Goal: Task Accomplishment & Management: Use online tool/utility

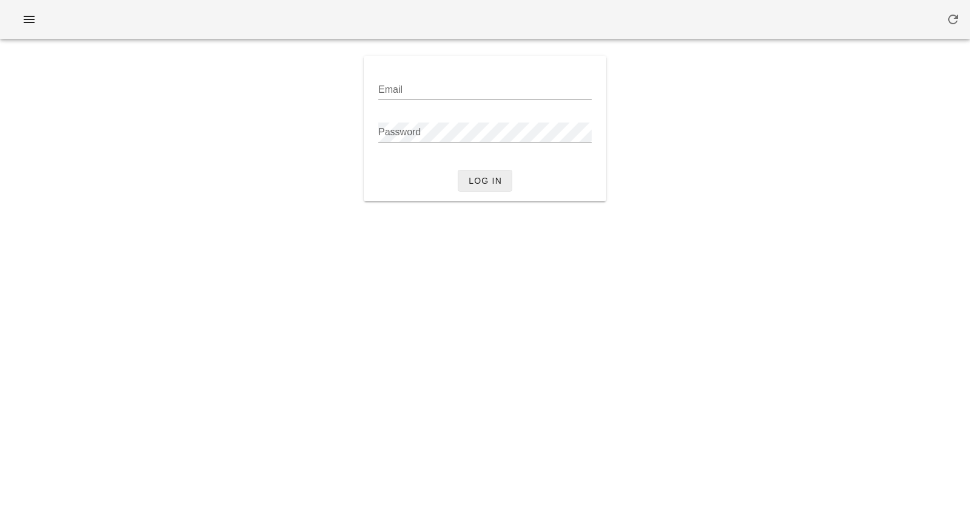
type input "[PERSON_NAME][EMAIL_ADDRESS][DOMAIN_NAME]"
click at [490, 181] on span "Log in" at bounding box center [485, 181] width 34 height 10
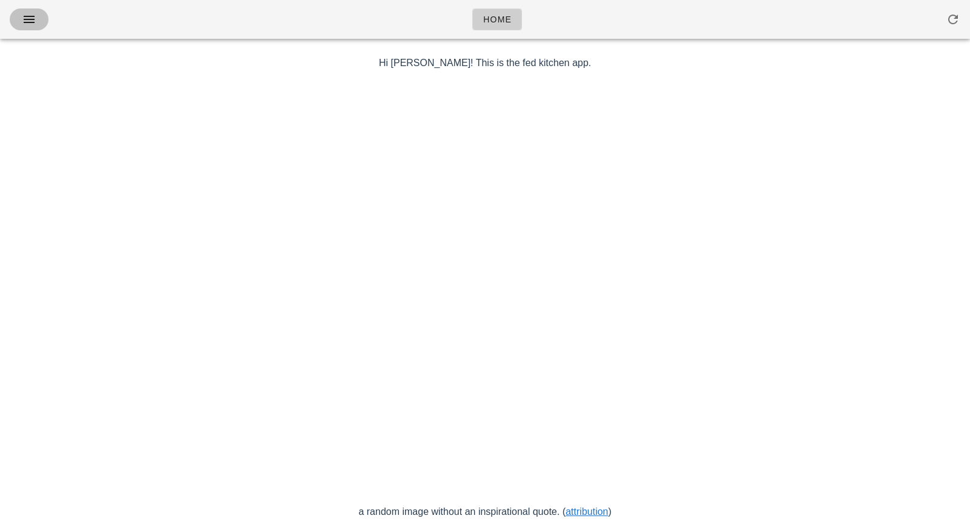
click at [34, 21] on icon "button" at bounding box center [29, 19] width 15 height 15
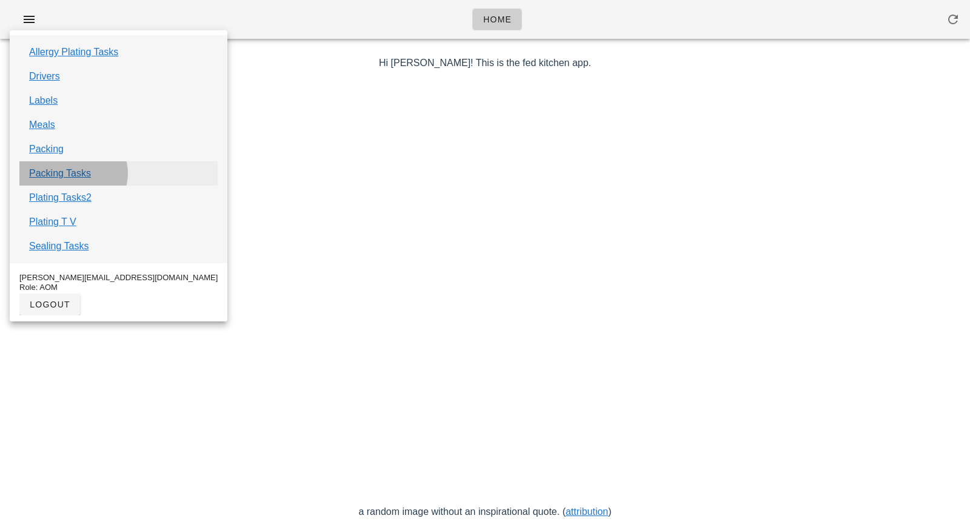
click at [79, 175] on link "Packing Tasks" at bounding box center [60, 173] width 62 height 15
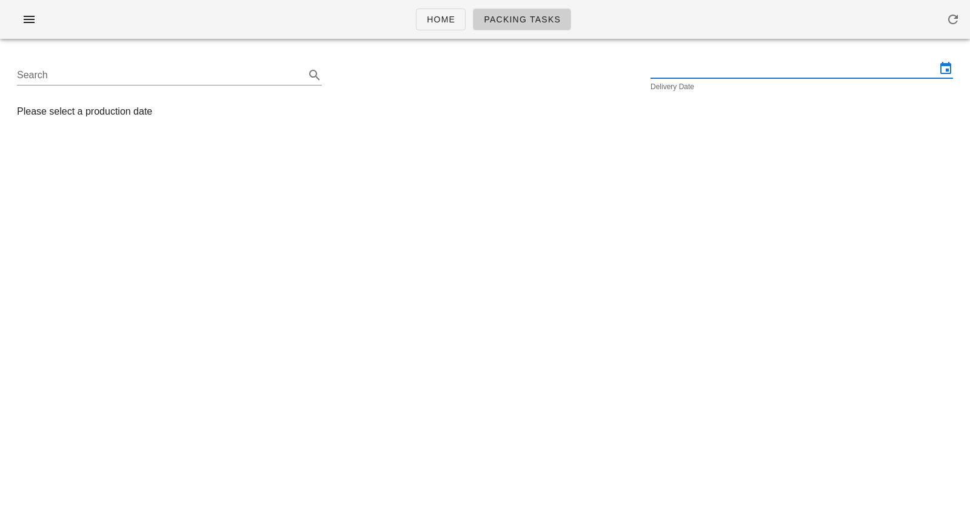
click at [742, 63] on input "text" at bounding box center [794, 68] width 286 height 19
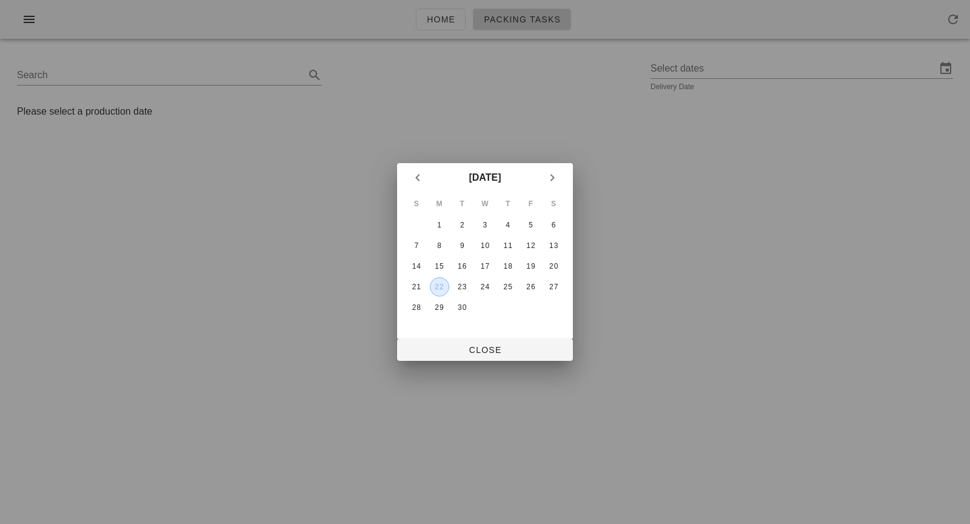
click at [441, 290] on div "22" at bounding box center [440, 287] width 18 height 8
click at [465, 347] on span "Close" at bounding box center [485, 350] width 156 height 10
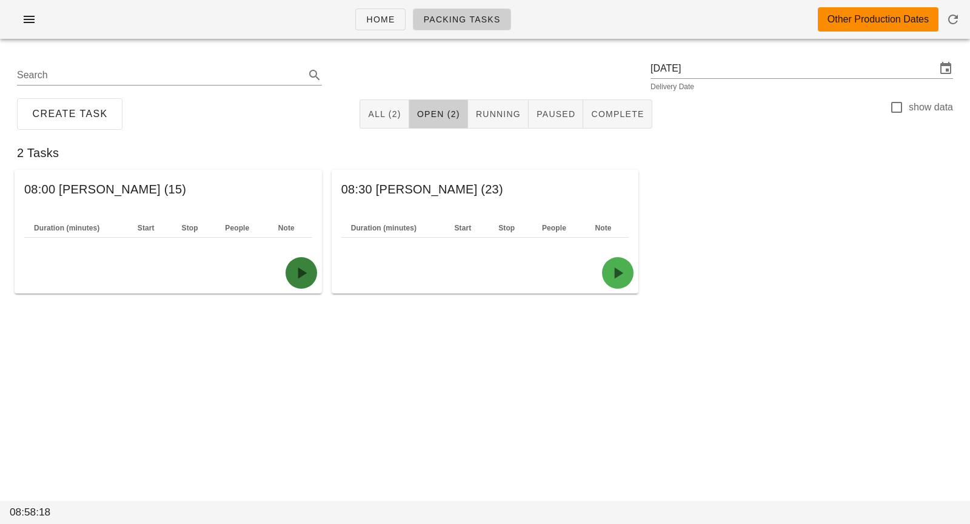
click at [306, 269] on icon "button" at bounding box center [301, 272] width 19 height 19
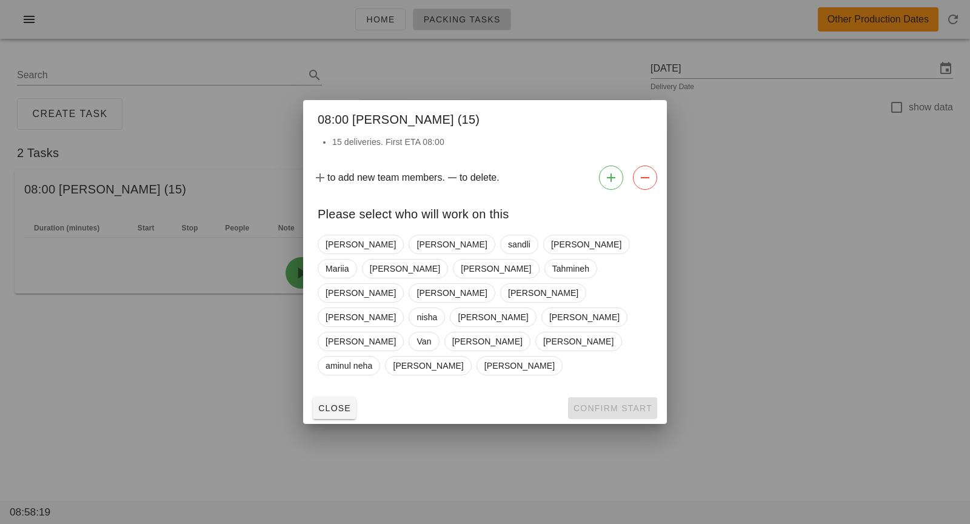
click at [367, 307] on div "[PERSON_NAME] [PERSON_NAME] [PERSON_NAME] [PERSON_NAME] [PERSON_NAME] [PERSON_N…" at bounding box center [485, 305] width 335 height 150
click at [549, 317] on span "[PERSON_NAME]" at bounding box center [584, 317] width 70 height 18
click at [579, 403] on span "Confirm Start" at bounding box center [612, 408] width 79 height 10
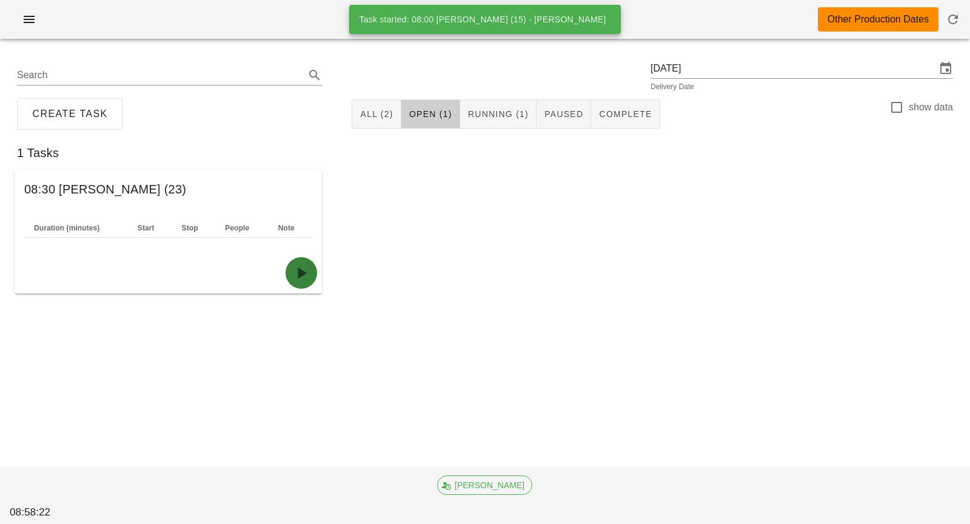
click at [296, 269] on icon "button" at bounding box center [301, 272] width 19 height 19
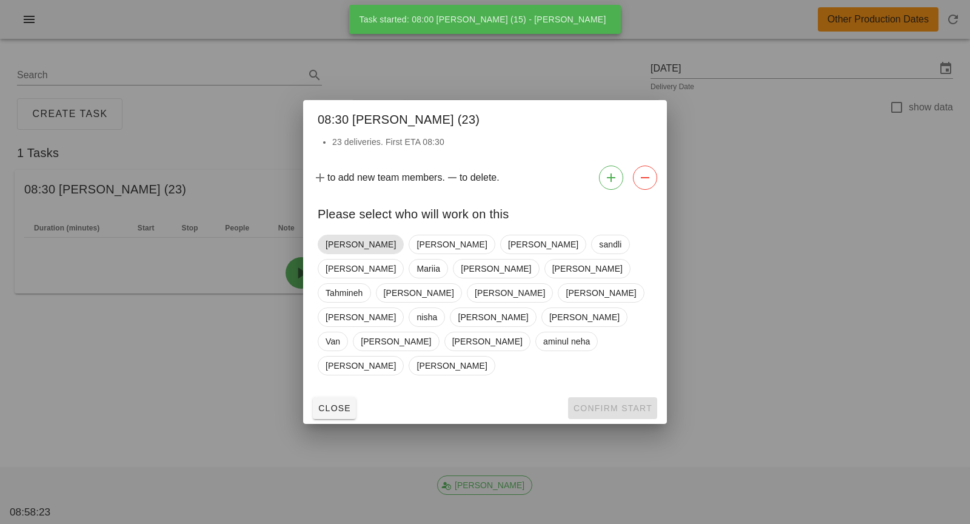
click at [383, 253] on span "[PERSON_NAME]" at bounding box center [361, 244] width 70 height 18
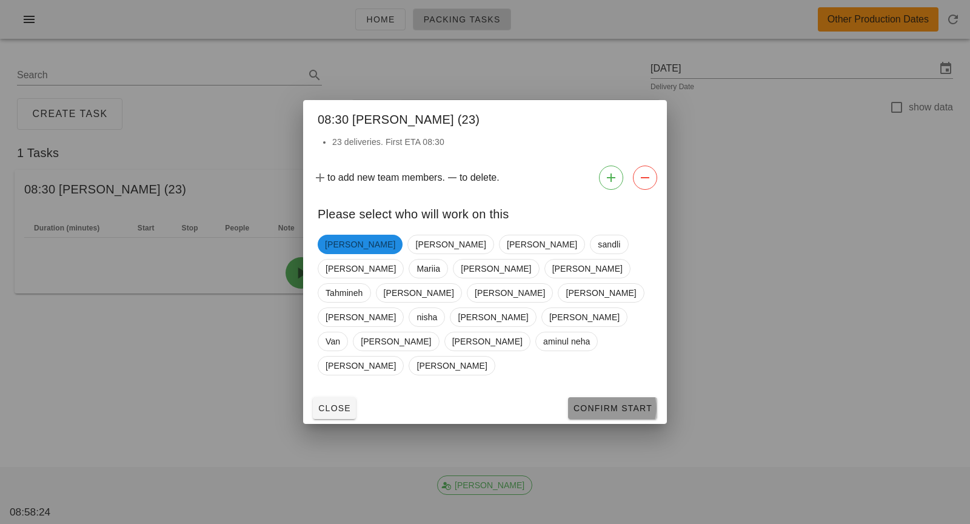
click at [579, 403] on span "Confirm Start" at bounding box center [612, 408] width 79 height 10
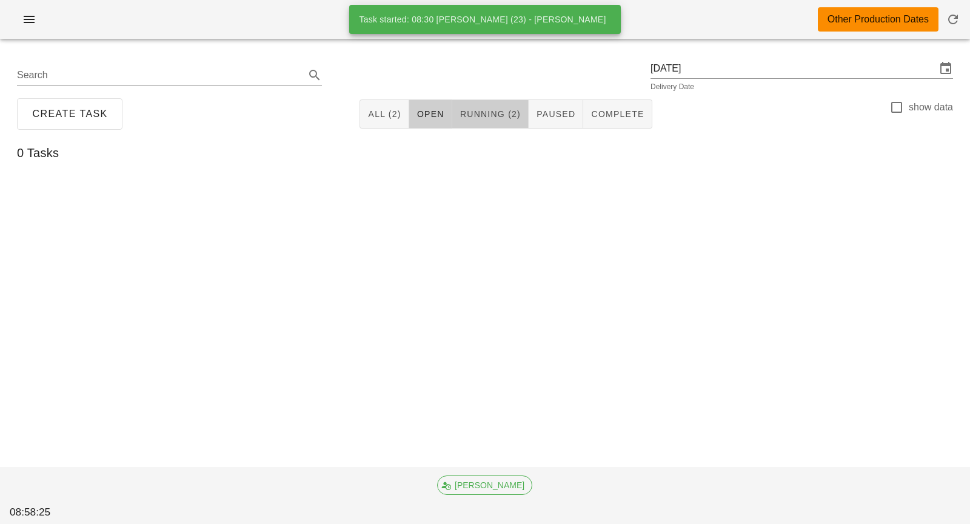
click at [508, 115] on span "Running (2)" at bounding box center [490, 114] width 61 height 10
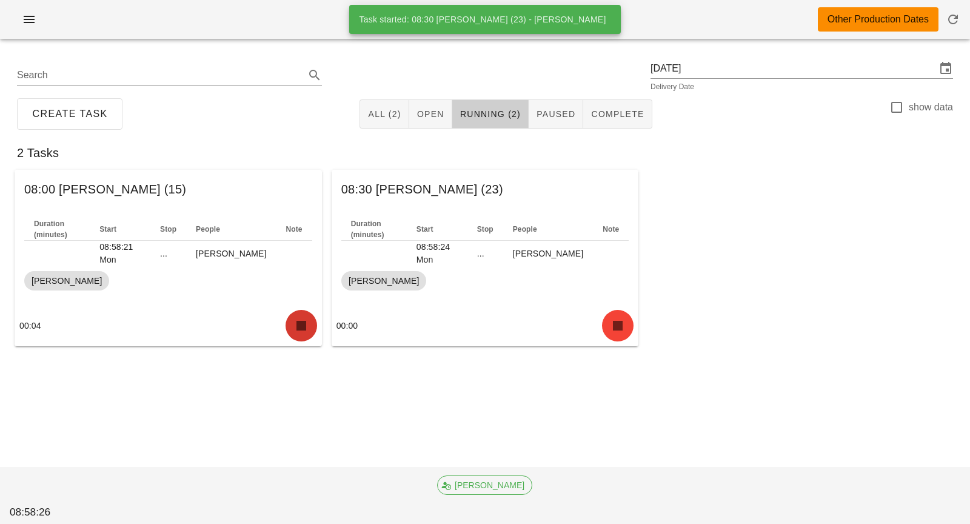
click at [306, 326] on icon "button" at bounding box center [301, 325] width 19 height 19
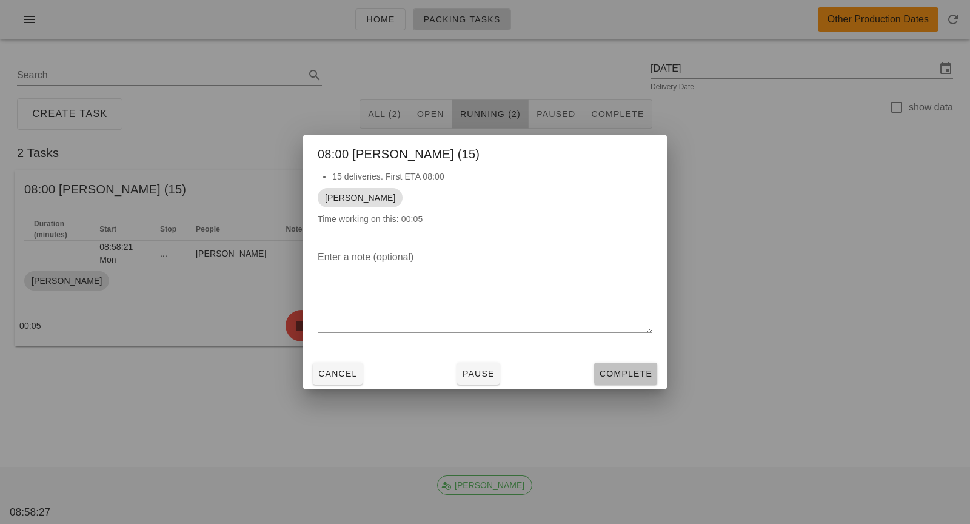
click at [603, 374] on span "Complete" at bounding box center [625, 374] width 53 height 10
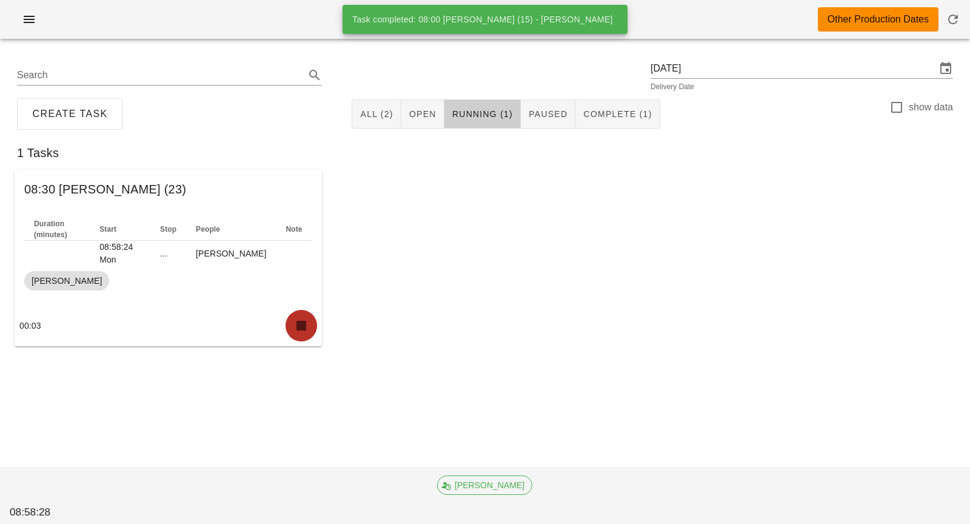
click at [302, 329] on icon "button" at bounding box center [301, 325] width 19 height 19
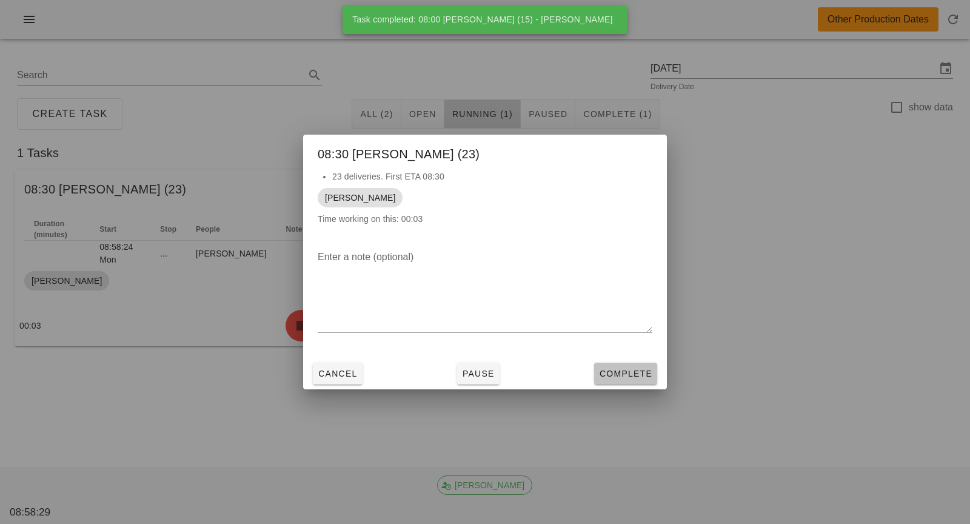
click at [614, 377] on span "Complete" at bounding box center [625, 374] width 53 height 10
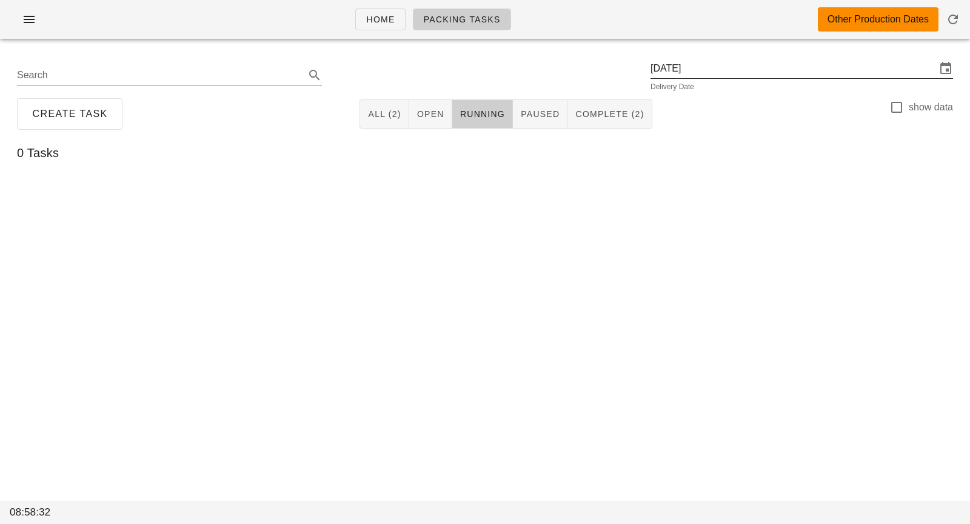
click at [751, 67] on input "[DATE]" at bounding box center [794, 68] width 286 height 19
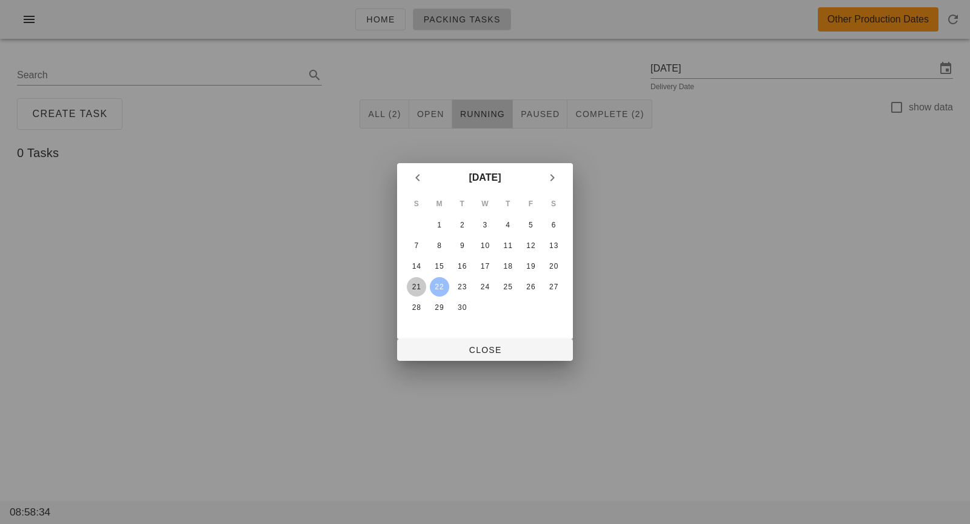
click at [417, 290] on div "21" at bounding box center [416, 287] width 19 height 8
click at [457, 352] on span "Close" at bounding box center [485, 350] width 156 height 10
type input "[DATE]"
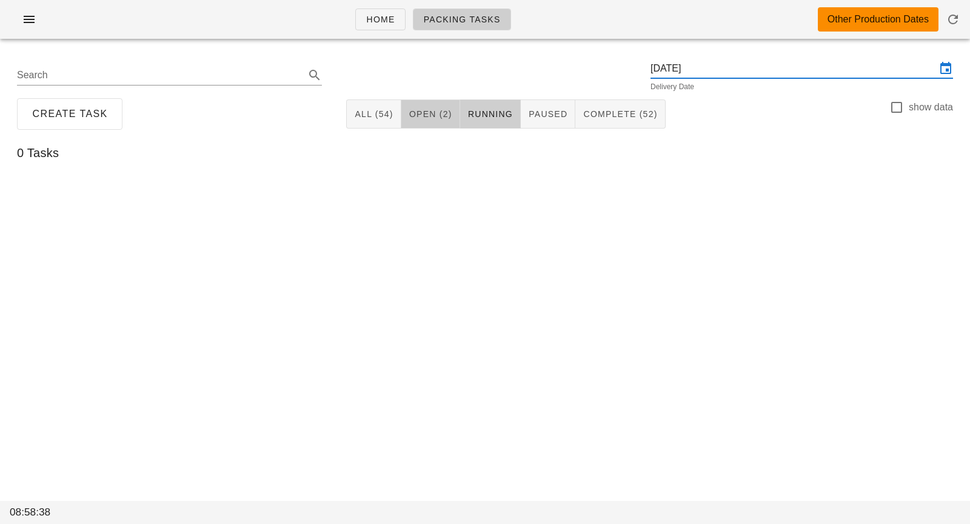
click at [434, 119] on span "Open (2)" at bounding box center [431, 114] width 44 height 10
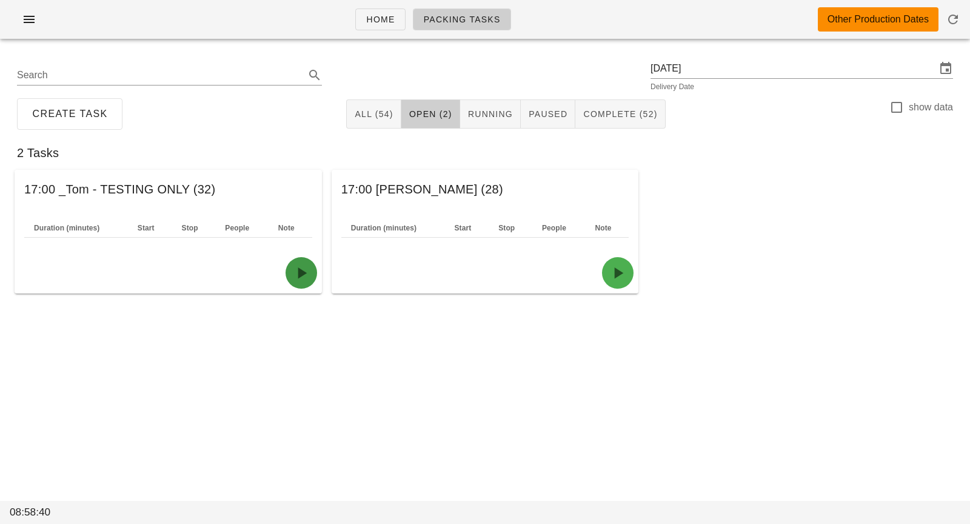
click at [298, 273] on icon "button" at bounding box center [301, 272] width 19 height 19
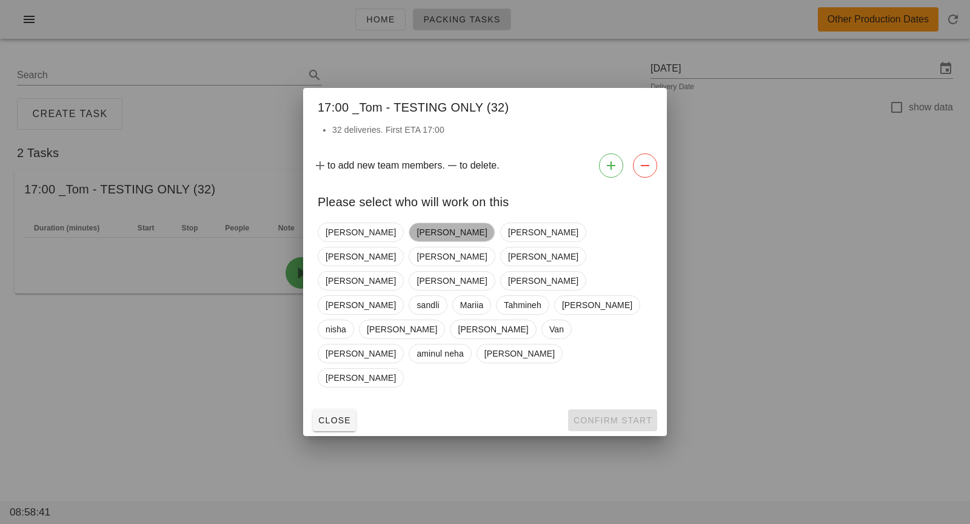
click at [421, 241] on span "[PERSON_NAME]" at bounding box center [452, 232] width 70 height 18
click at [597, 409] on button "Confirm Start" at bounding box center [612, 420] width 89 height 22
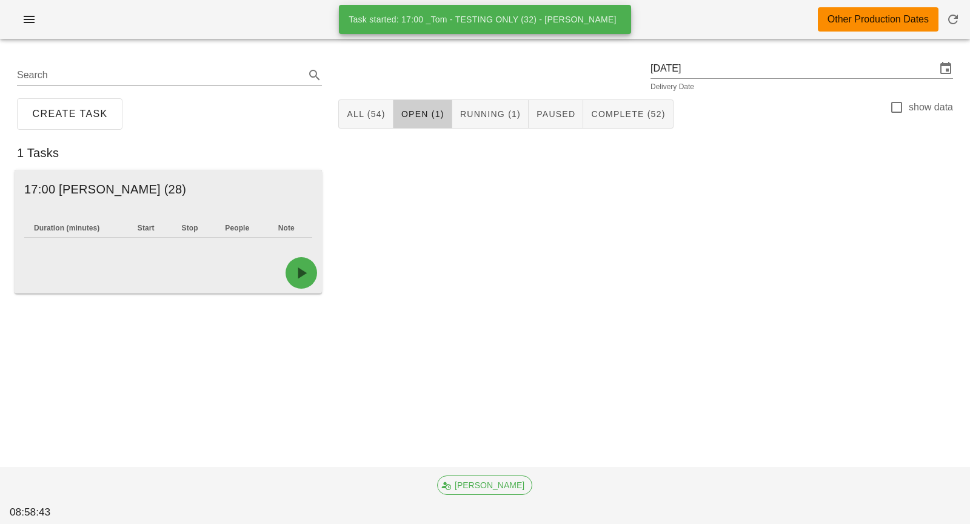
click at [289, 283] on div at bounding box center [168, 272] width 307 height 41
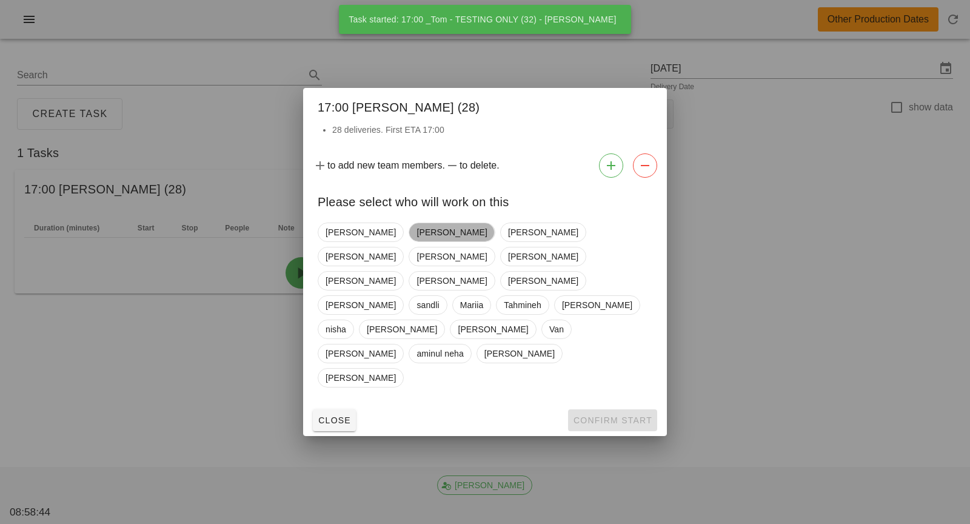
click at [417, 241] on span "[PERSON_NAME]" at bounding box center [452, 232] width 70 height 18
click at [598, 415] on span "Confirm Start" at bounding box center [612, 420] width 79 height 10
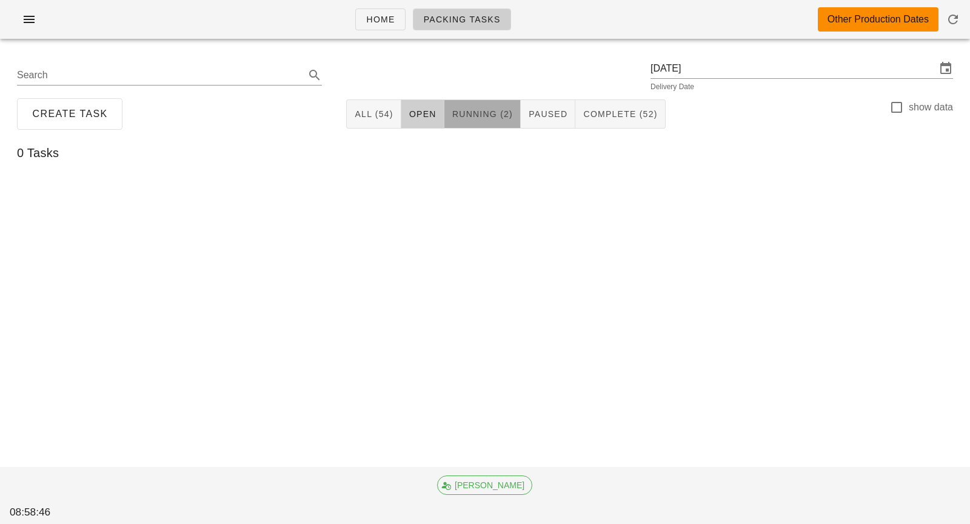
click at [469, 108] on button "Running (2)" at bounding box center [482, 113] width 76 height 29
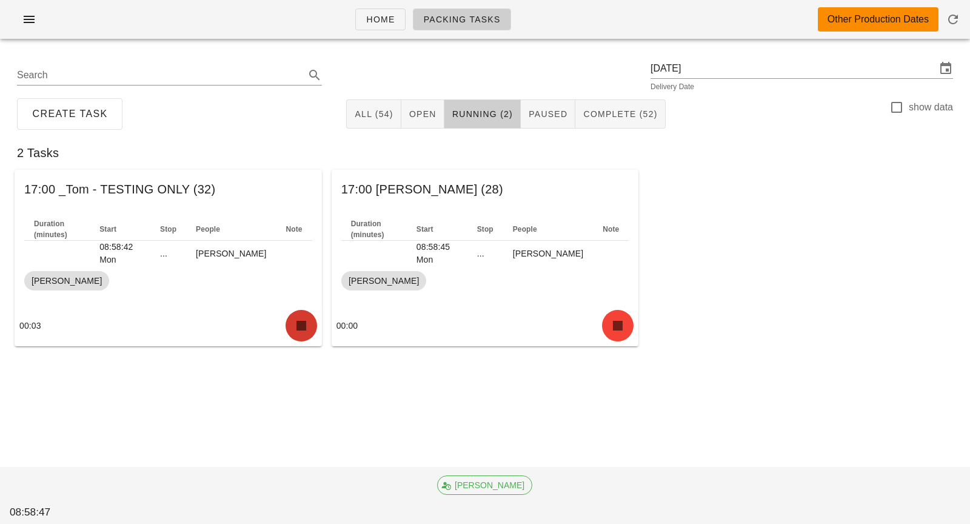
click at [311, 319] on span "button" at bounding box center [301, 325] width 22 height 19
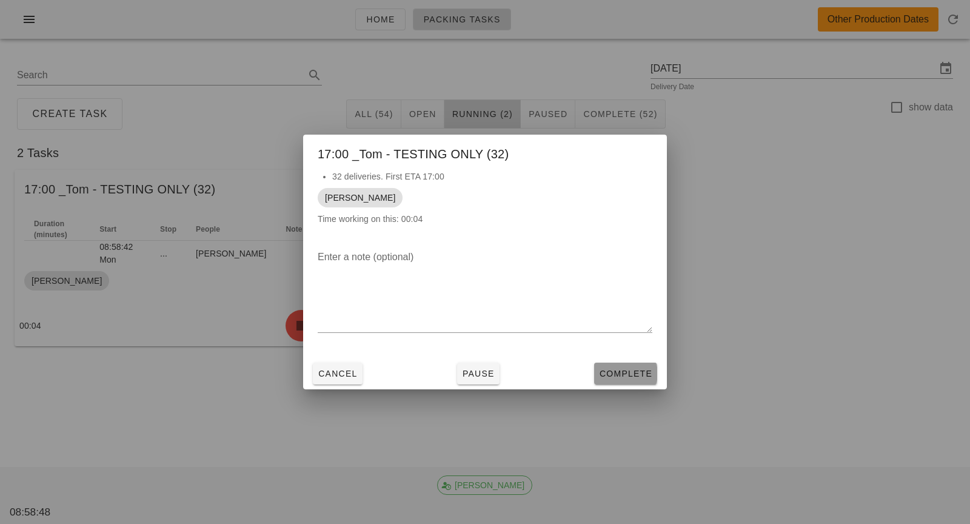
click at [603, 372] on span "Complete" at bounding box center [625, 374] width 53 height 10
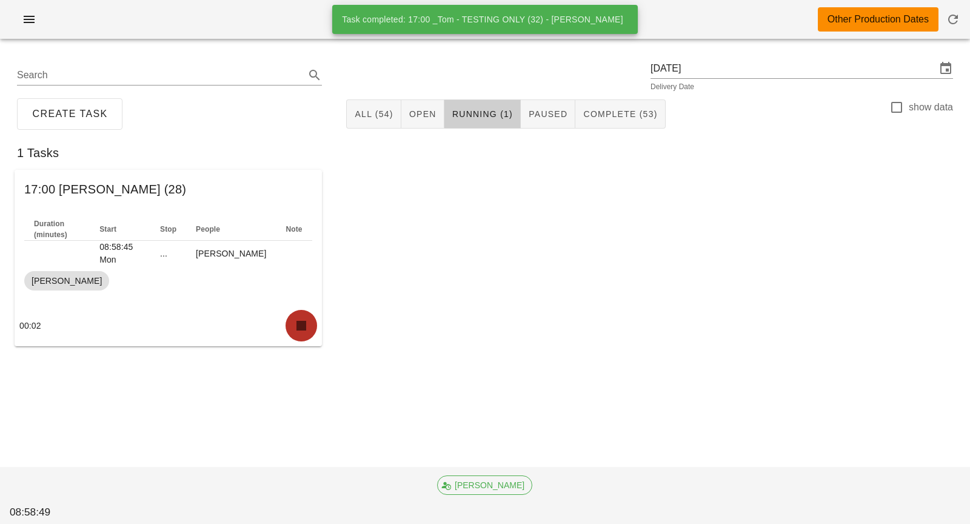
click at [302, 336] on button "button" at bounding box center [302, 326] width 32 height 32
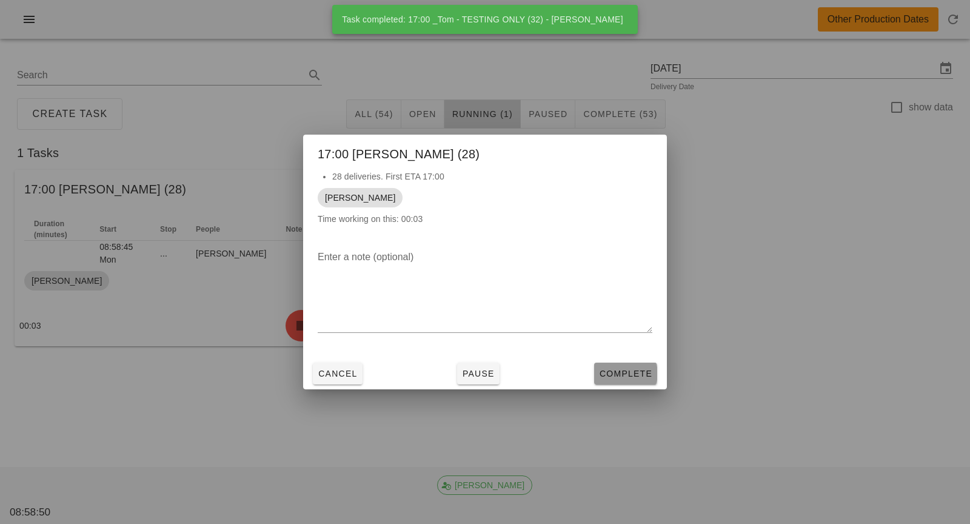
click at [603, 377] on span "Complete" at bounding box center [625, 374] width 53 height 10
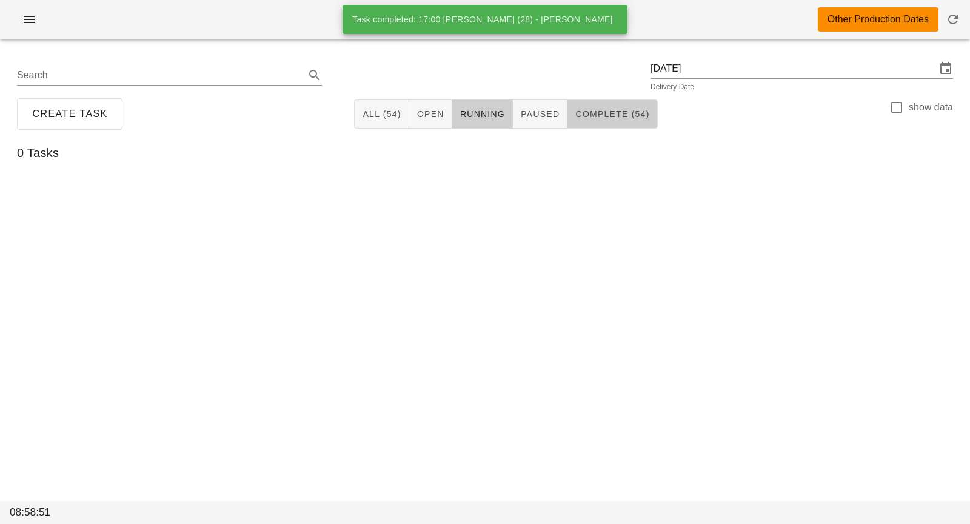
click at [615, 121] on button "Complete (54)" at bounding box center [613, 113] width 90 height 29
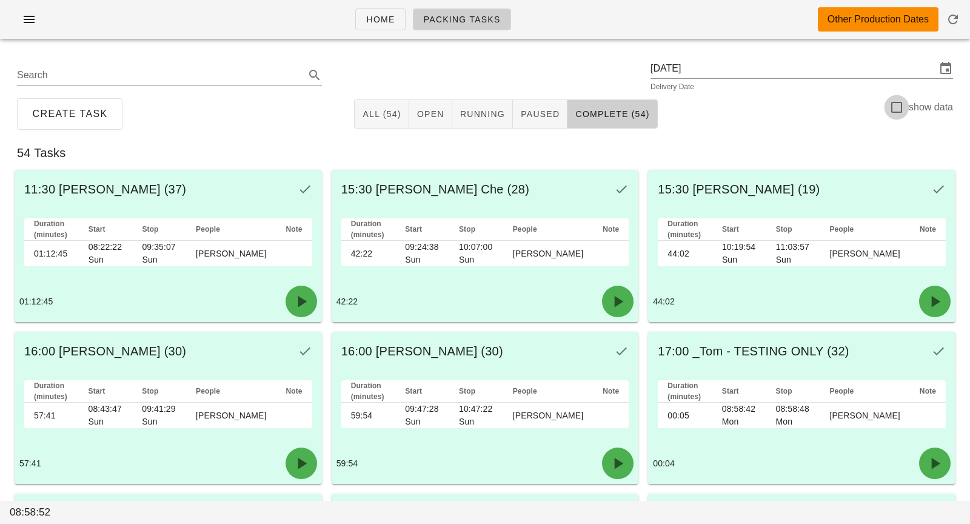
click at [897, 102] on div at bounding box center [896, 107] width 21 height 21
checkbox input "true"
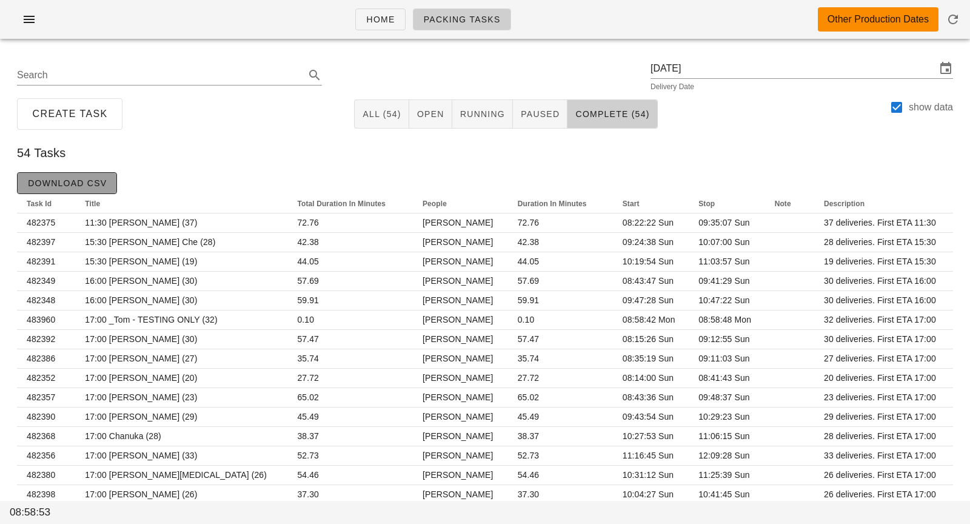
click at [99, 187] on span "Download CSV" at bounding box center [66, 183] width 79 height 10
